Goal: Task Accomplishment & Management: Manage account settings

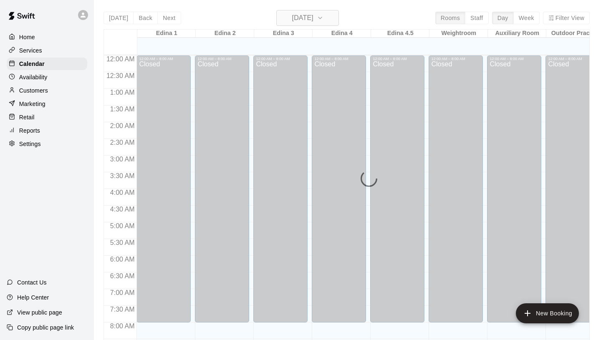
scroll to position [482, 0]
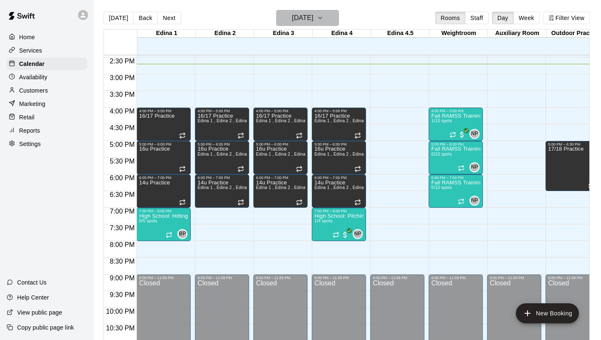
click at [313, 17] on h6 "[DATE]" at bounding box center [302, 18] width 21 height 12
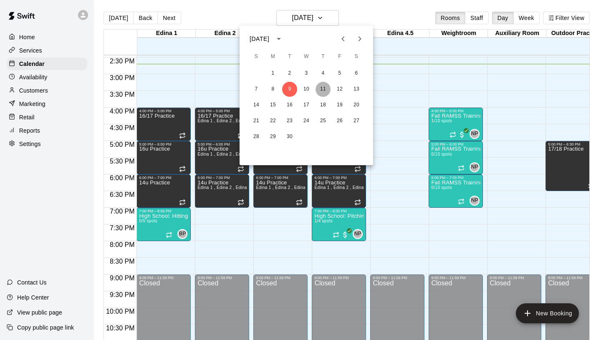
click at [323, 90] on button "11" at bounding box center [322, 89] width 15 height 15
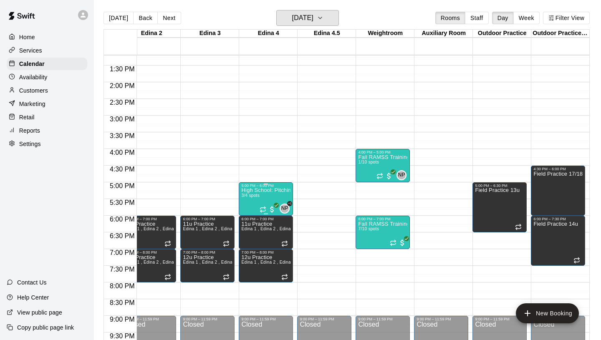
scroll to position [441, 73]
click at [247, 18] on div "Today Back Next Thursday Sep 11 Rooms Staff Day Week Filter View" at bounding box center [346, 19] width 486 height 19
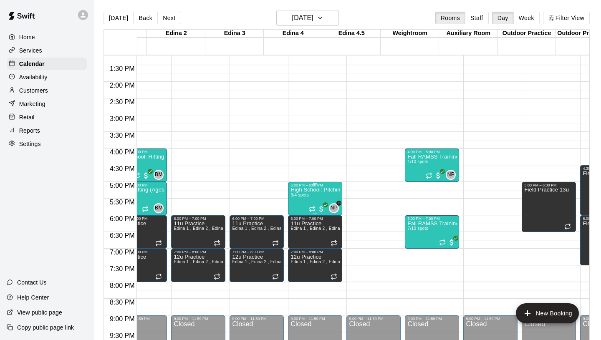
scroll to position [0, 0]
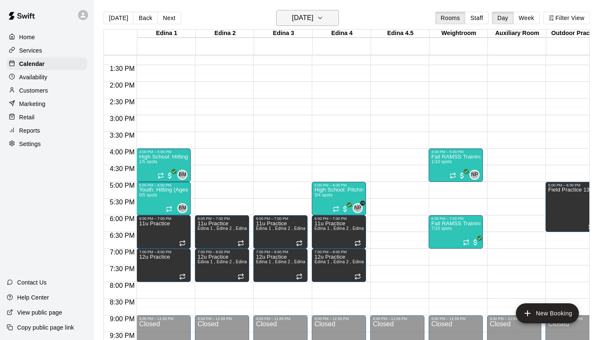
click at [292, 22] on h6 "Thursday Sep 11" at bounding box center [302, 18] width 21 height 12
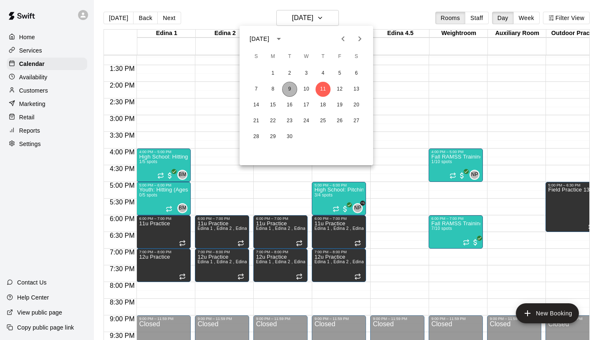
click at [293, 93] on button "9" at bounding box center [289, 89] width 15 height 15
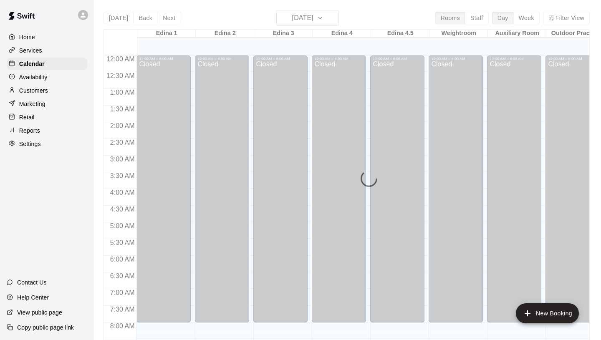
scroll to position [482, 0]
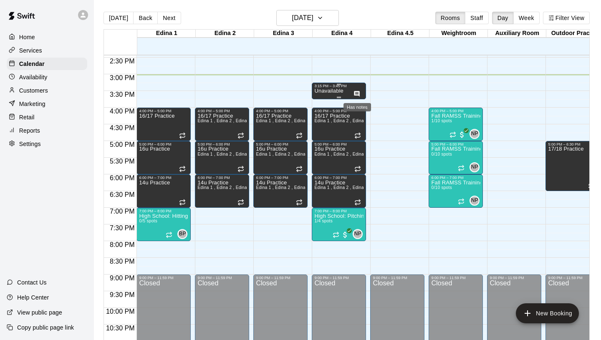
click at [356, 93] on icon "Has notes" at bounding box center [356, 93] width 5 height 5
click at [362, 99] on icon "edit" at bounding box center [363, 100] width 8 height 8
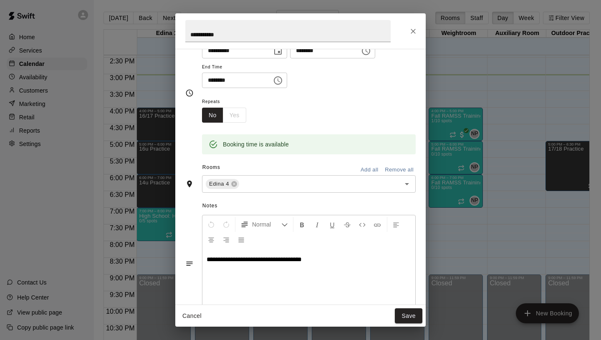
scroll to position [0, 0]
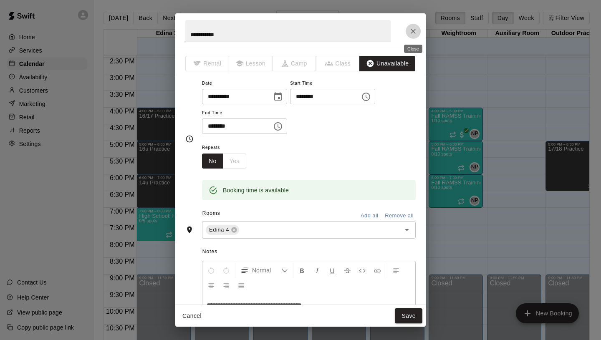
click at [411, 32] on icon "Close" at bounding box center [413, 31] width 8 height 8
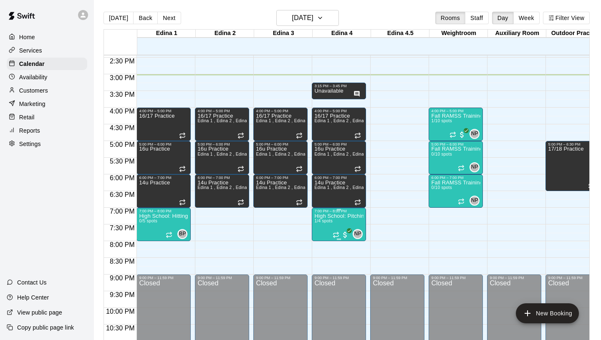
click at [322, 238] on img "edit" at bounding box center [323, 242] width 10 height 10
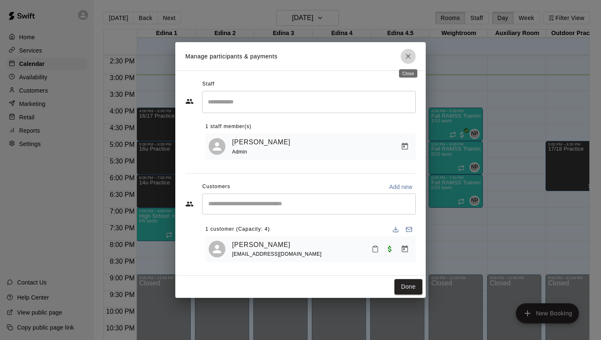
click at [407, 56] on icon "Close" at bounding box center [408, 56] width 8 height 8
